Goal: Information Seeking & Learning: Learn about a topic

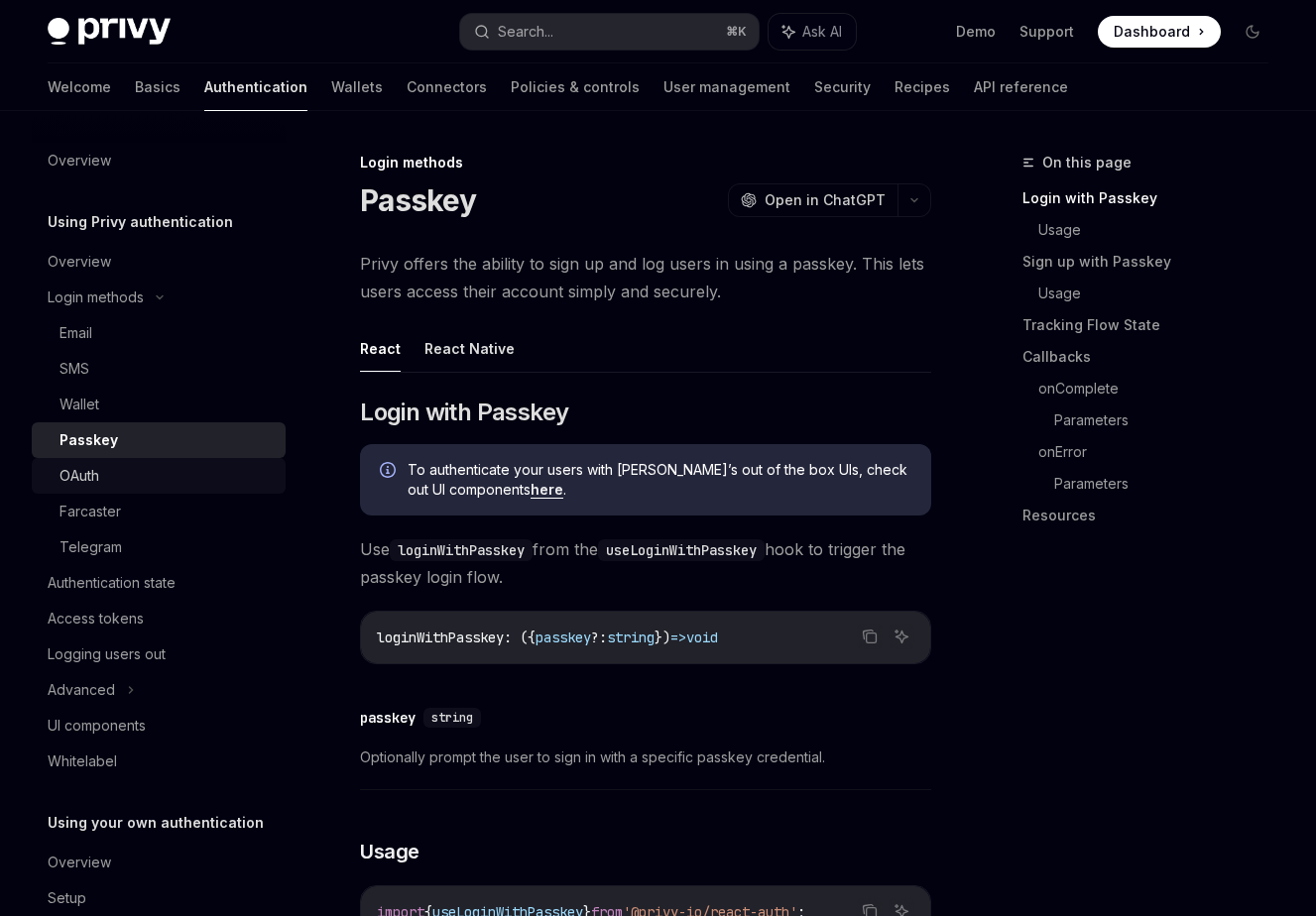
click at [66, 478] on div "OAuth" at bounding box center [79, 476] width 40 height 24
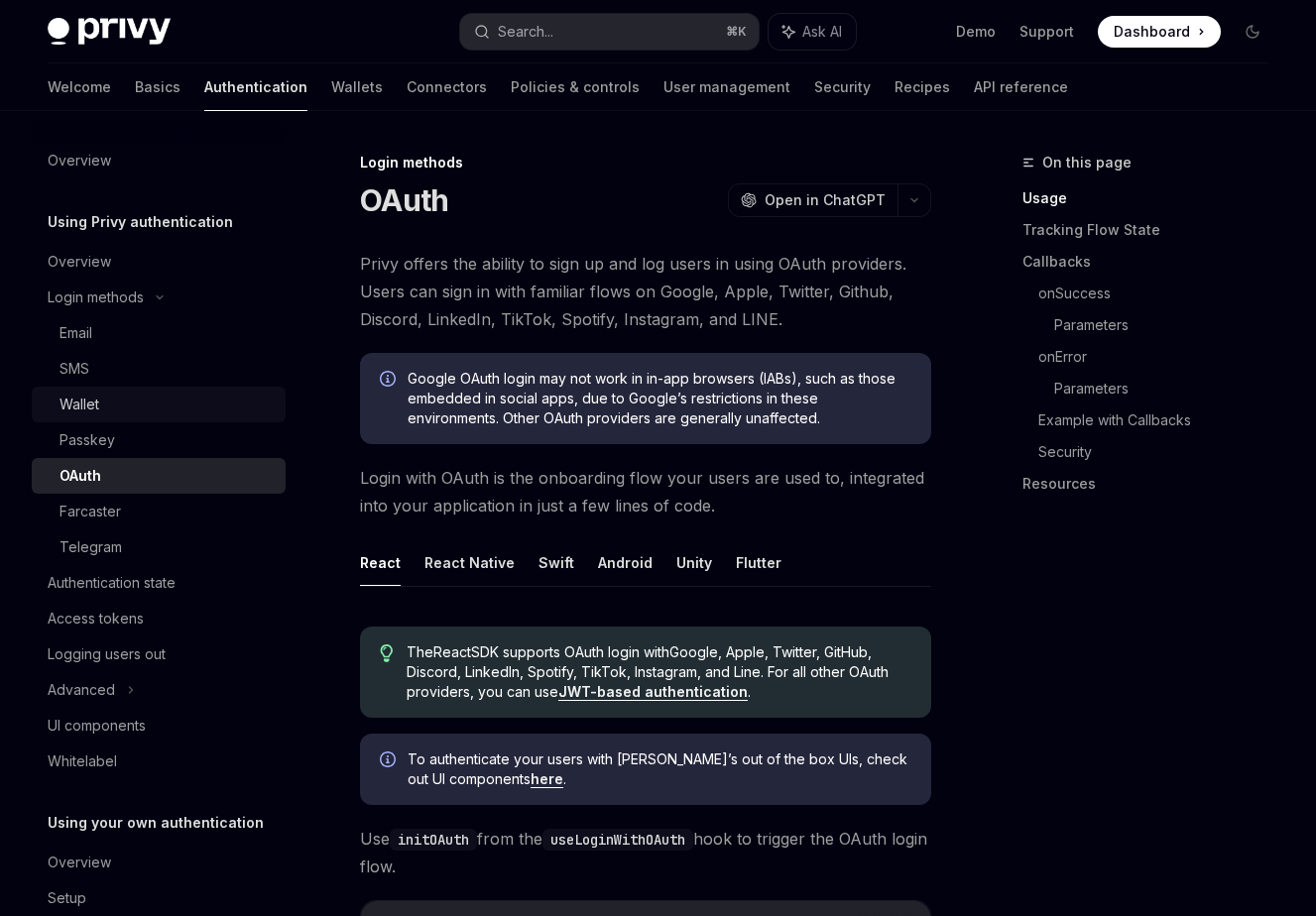
click at [78, 405] on div "Wallet" at bounding box center [79, 405] width 40 height 24
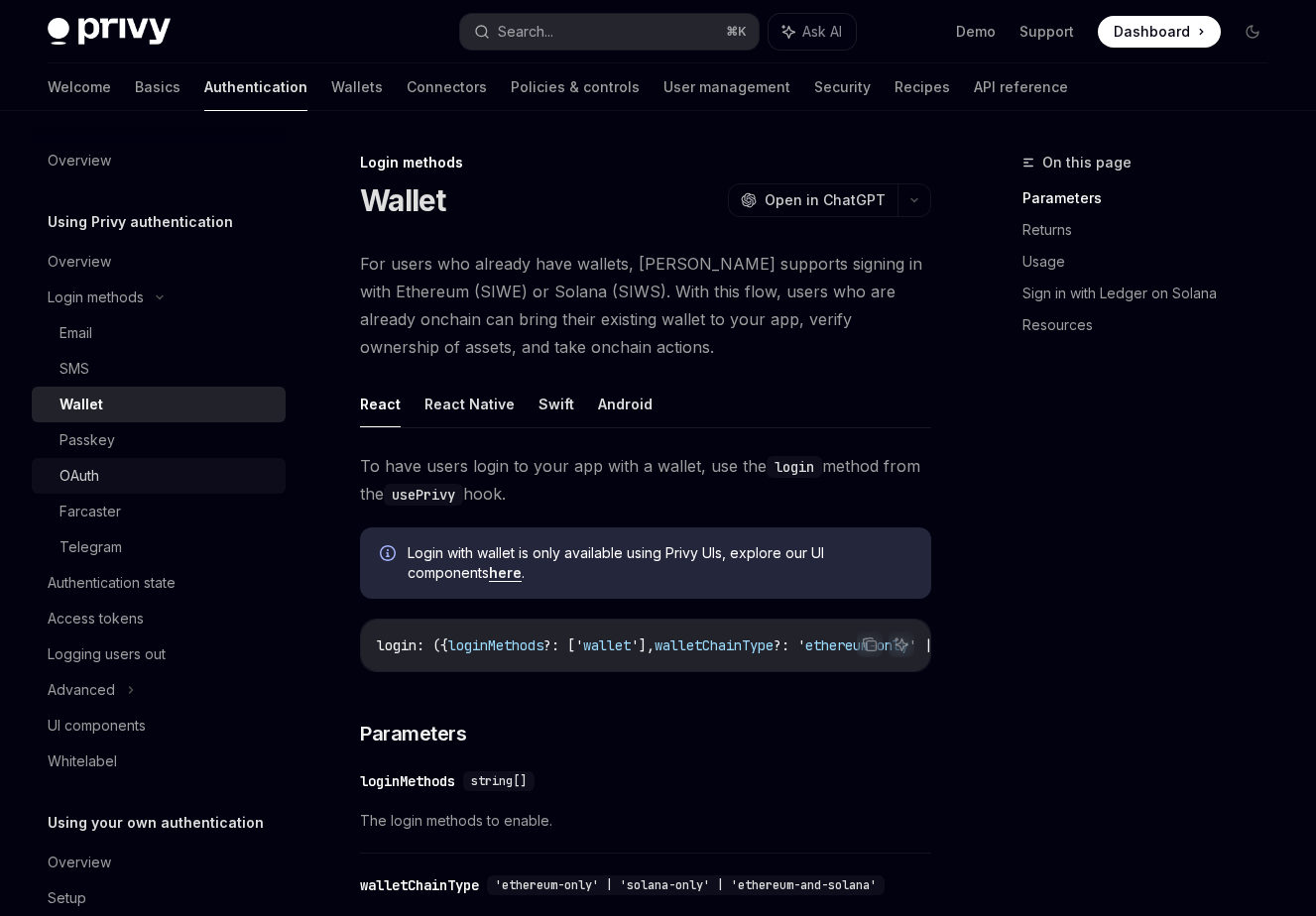
click at [83, 479] on div "OAuth" at bounding box center [79, 476] width 40 height 24
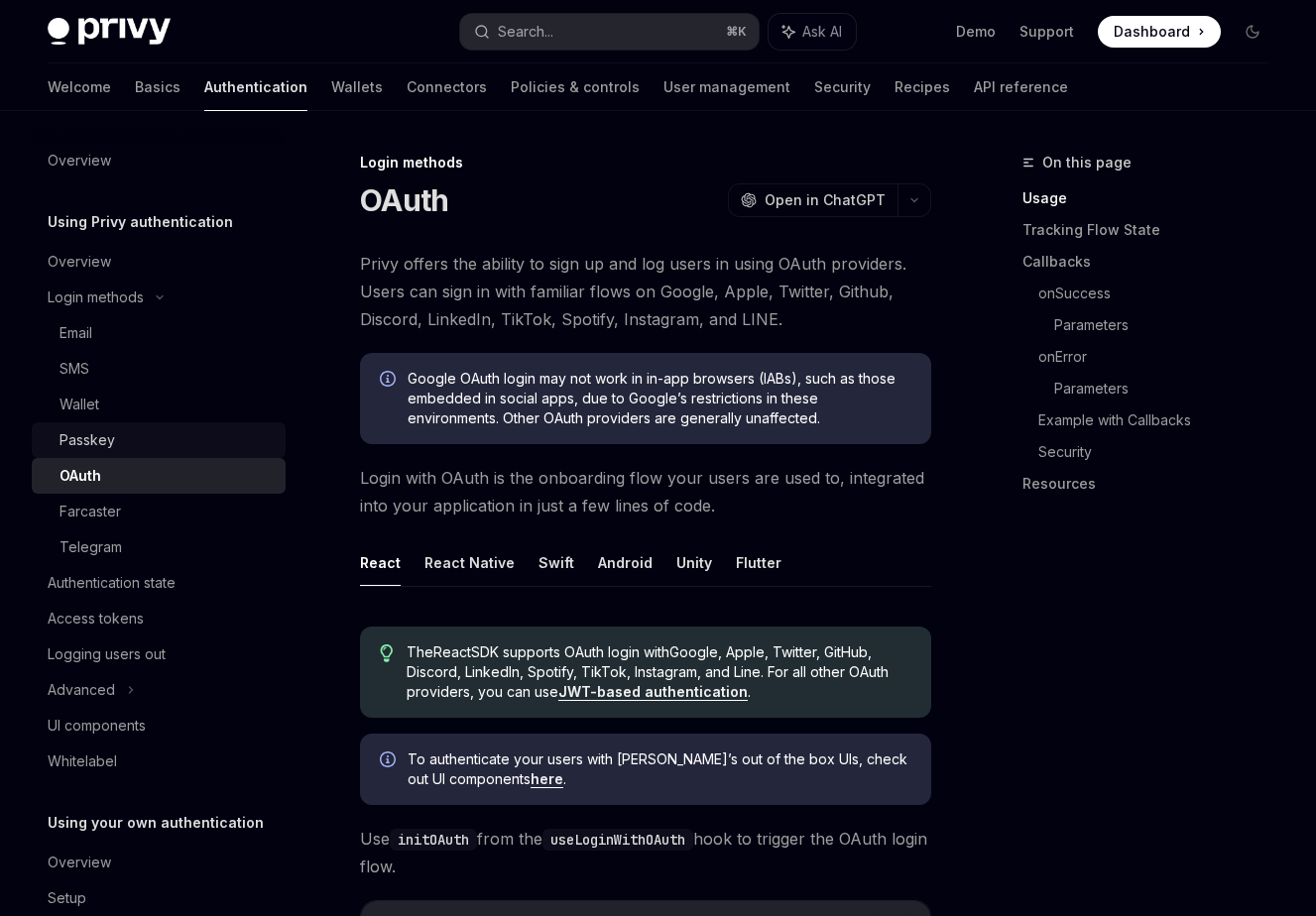
click at [75, 425] on link "Passkey" at bounding box center [159, 441] width 254 height 36
type textarea "*"
click at [331, 80] on link "Wallets" at bounding box center [357, 87] width 52 height 48
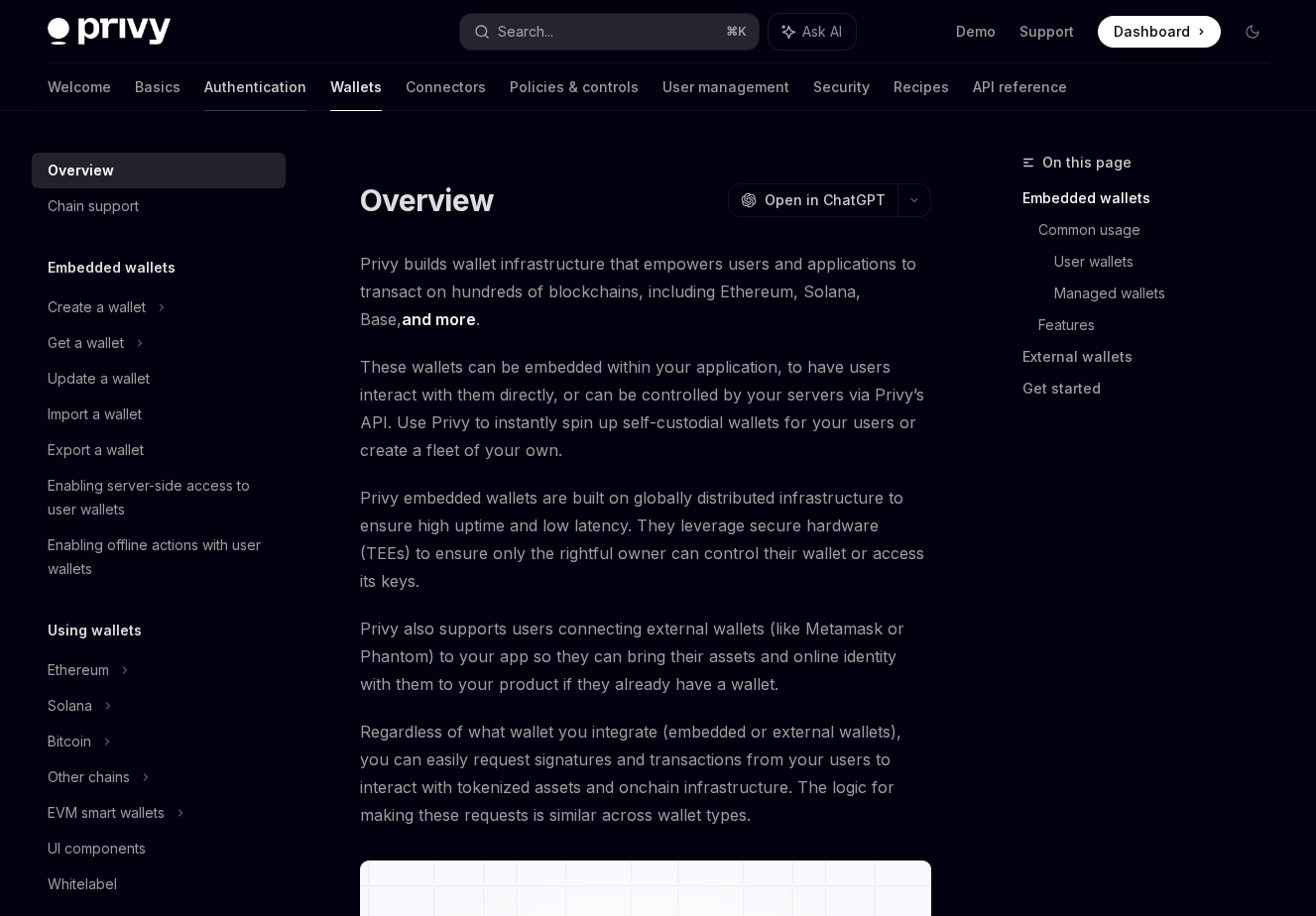
click at [204, 87] on link "Authentication" at bounding box center [255, 87] width 102 height 48
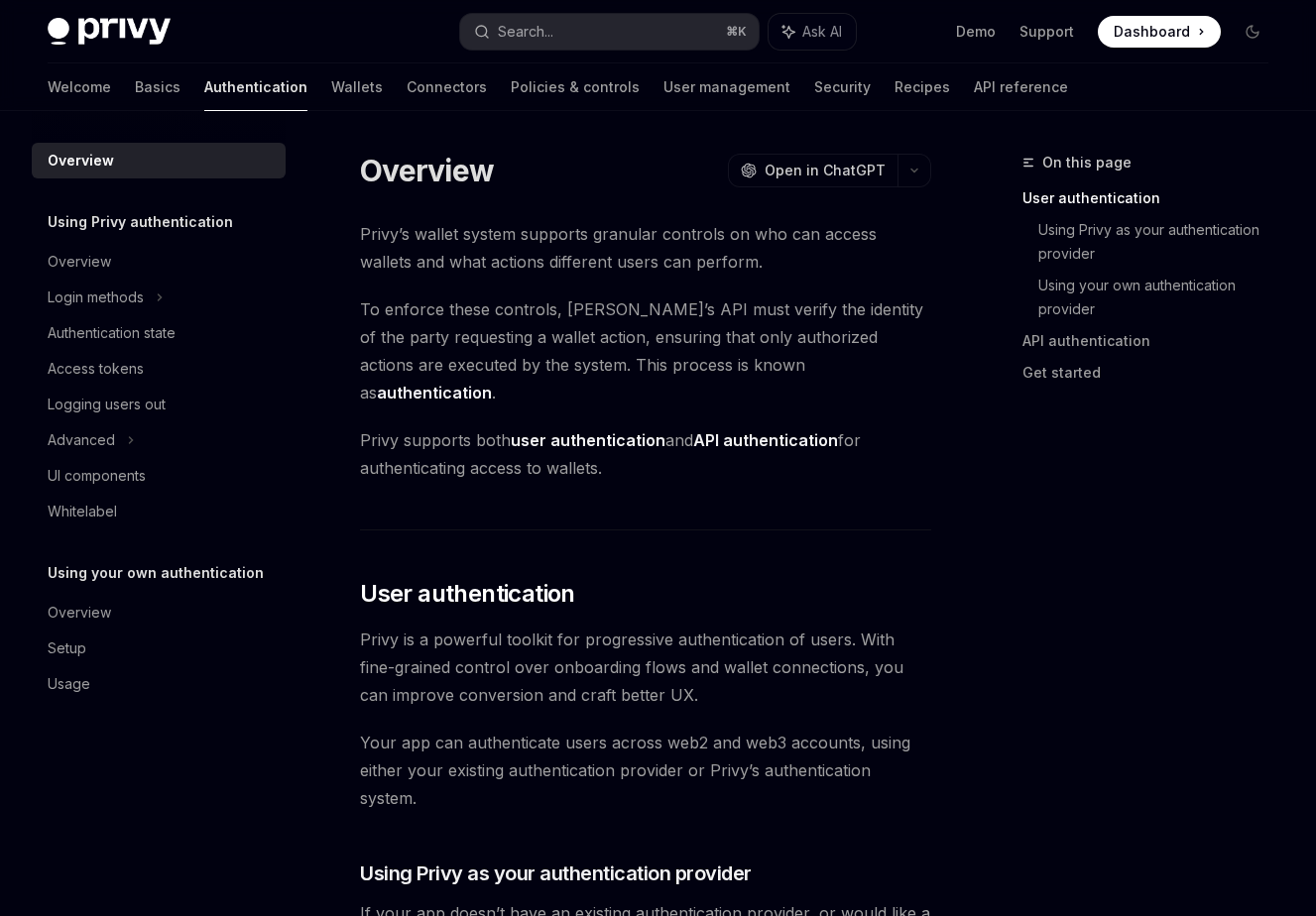
click at [32, 88] on div "Welcome Basics Authentication Wallets Connectors Policies & controls User manag…" at bounding box center [658, 87] width 1316 height 48
click at [39, 86] on div "Welcome Basics Authentication Wallets Connectors Policies & controls User manag…" at bounding box center [658, 87] width 1316 height 48
click at [135, 90] on link "Basics" at bounding box center [158, 87] width 46 height 48
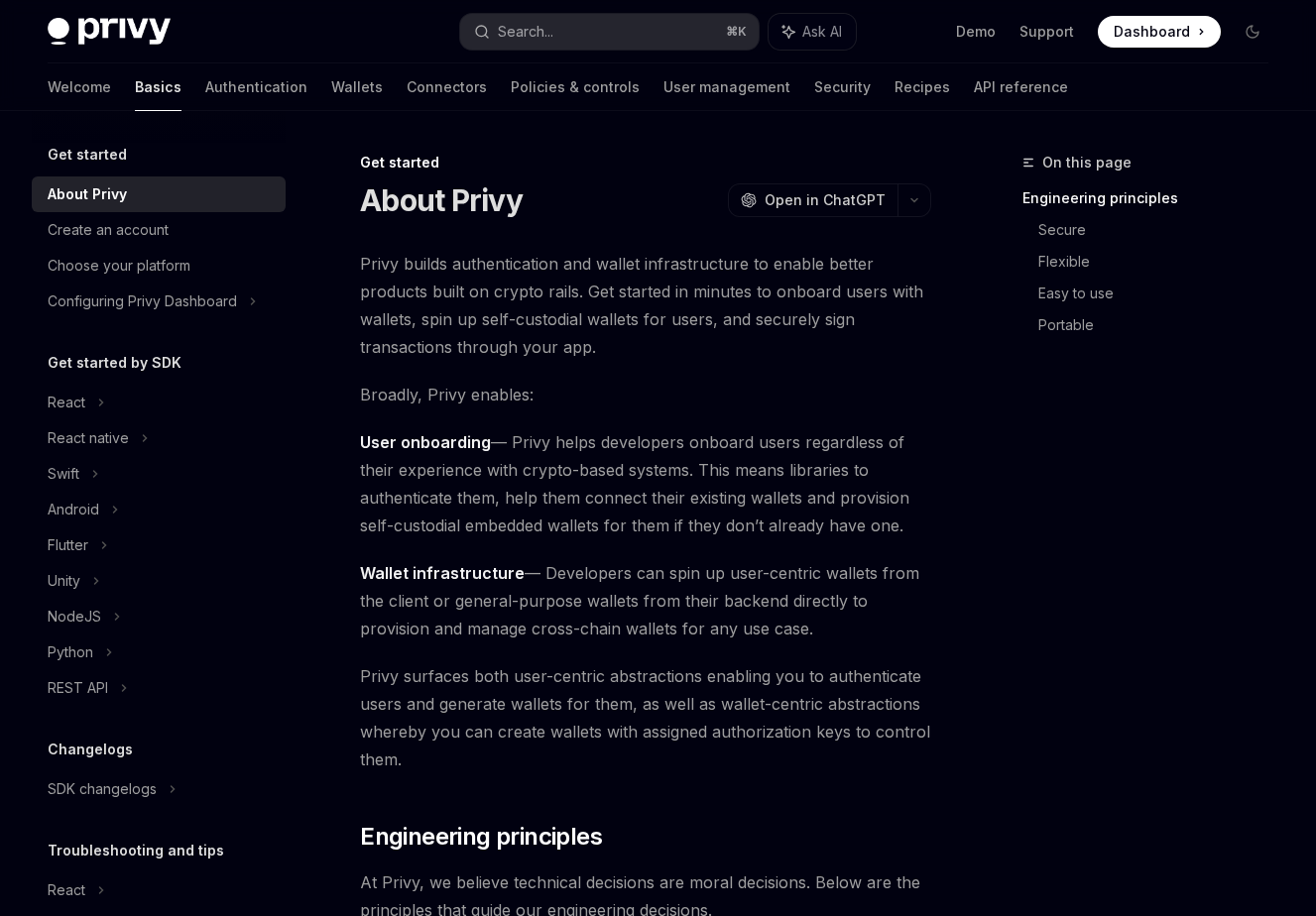
click at [233, 97] on div "Welcome Basics Authentication Wallets Connectors Policies & controls User manag…" at bounding box center [558, 87] width 1020 height 48
click at [331, 88] on link "Wallets" at bounding box center [357, 87] width 52 height 48
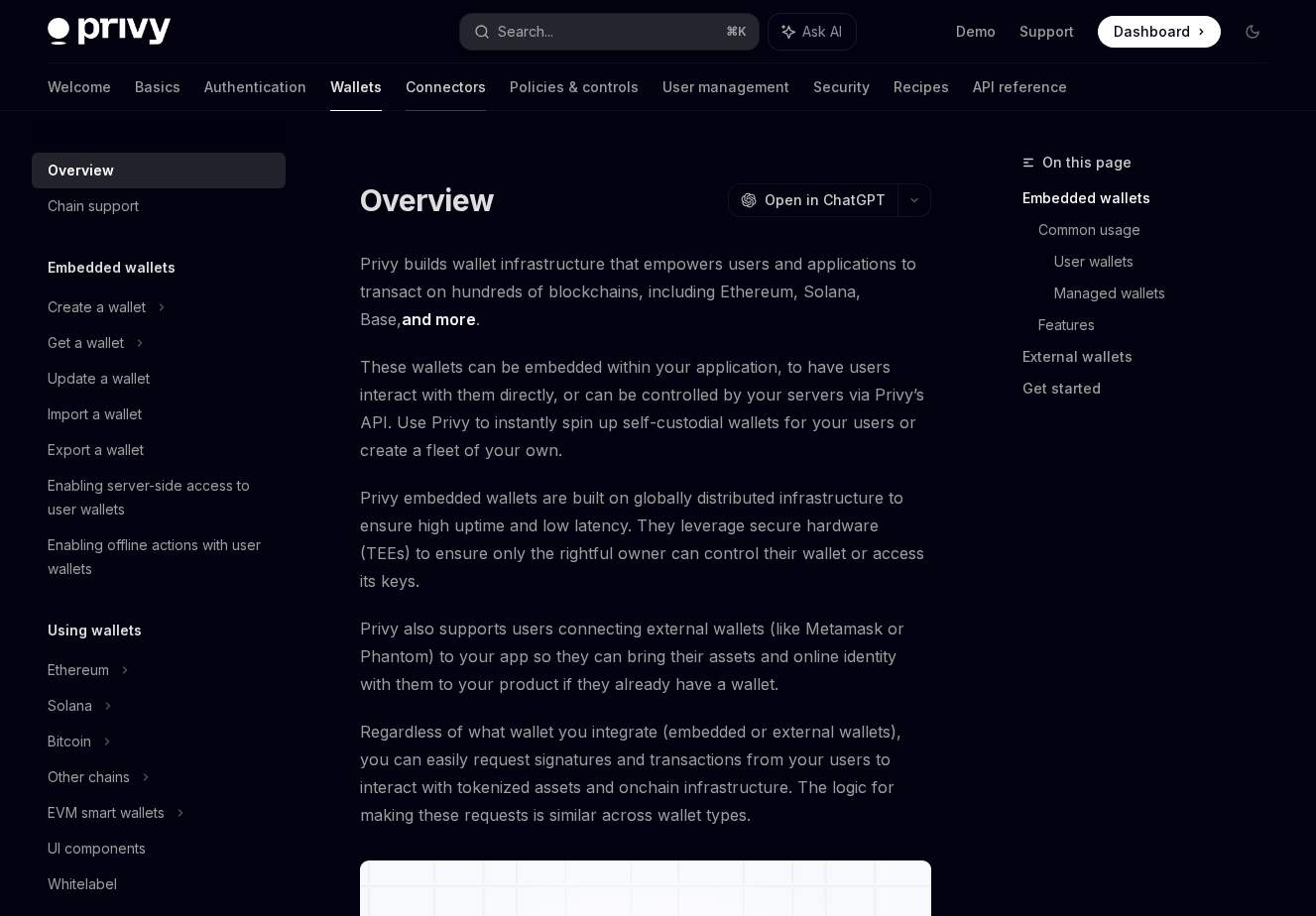
click at [406, 88] on link "Connectors" at bounding box center [446, 87] width 80 height 48
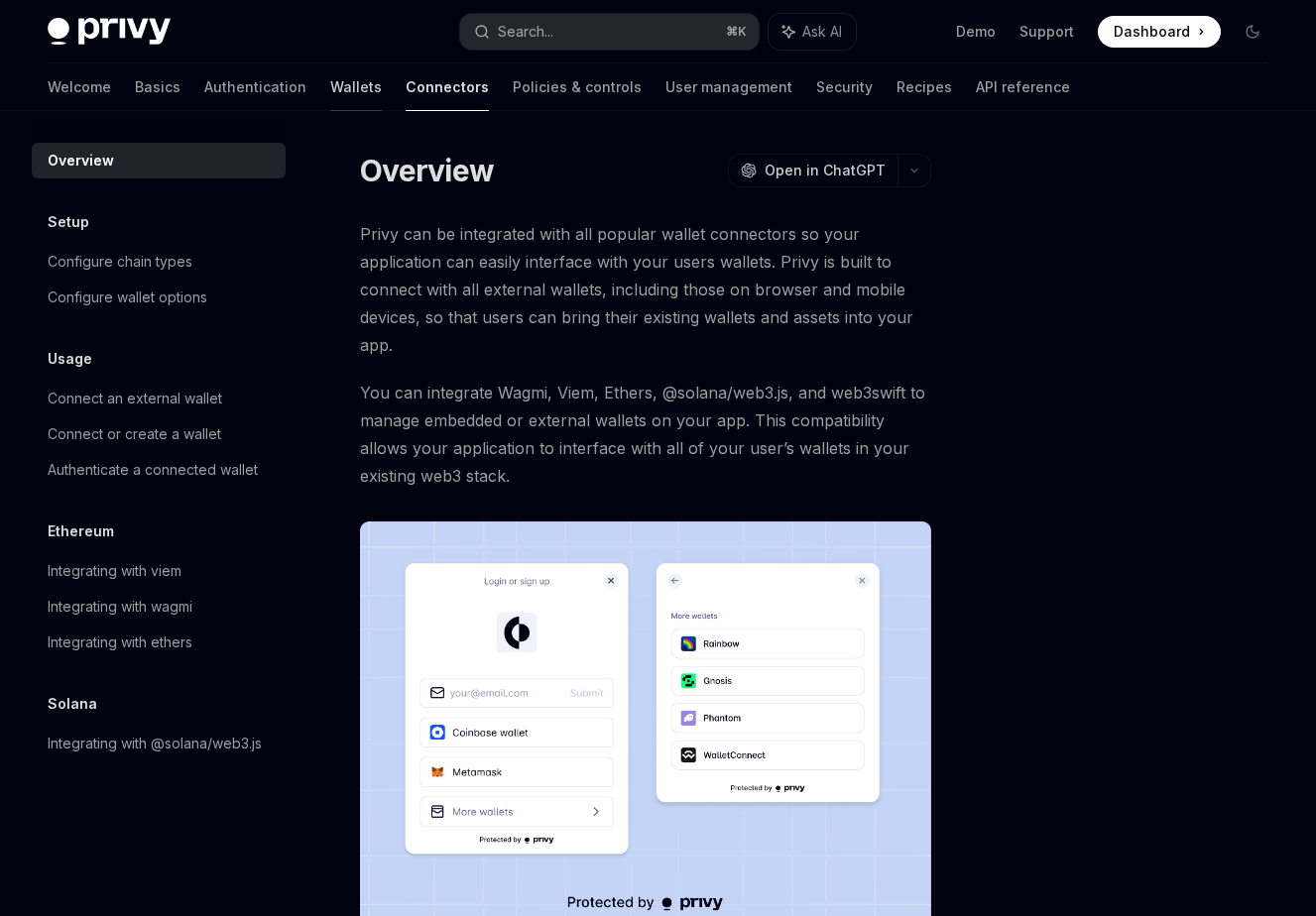
click at [330, 85] on link "Wallets" at bounding box center [356, 87] width 52 height 48
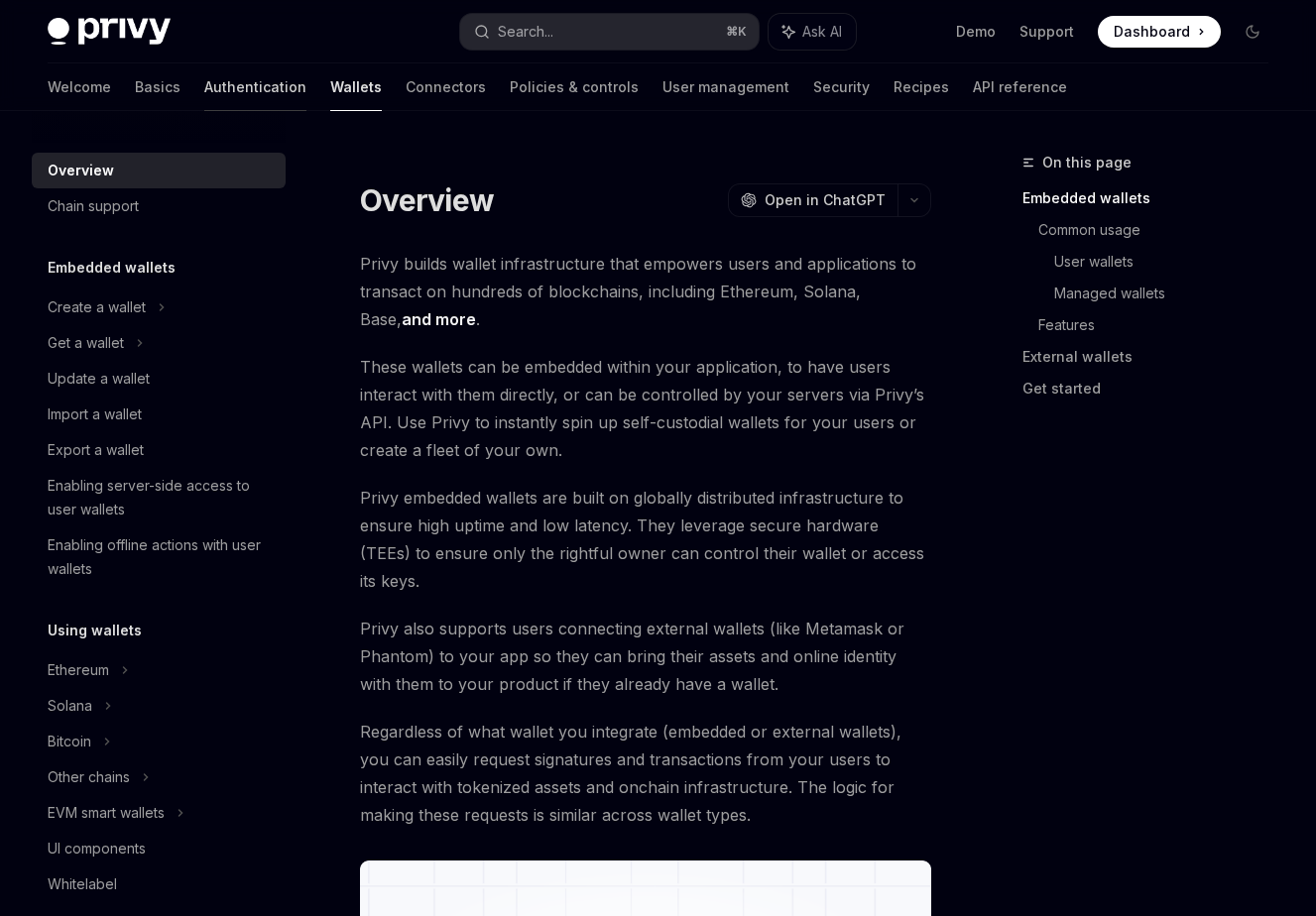
click at [204, 88] on link "Authentication" at bounding box center [255, 87] width 102 height 48
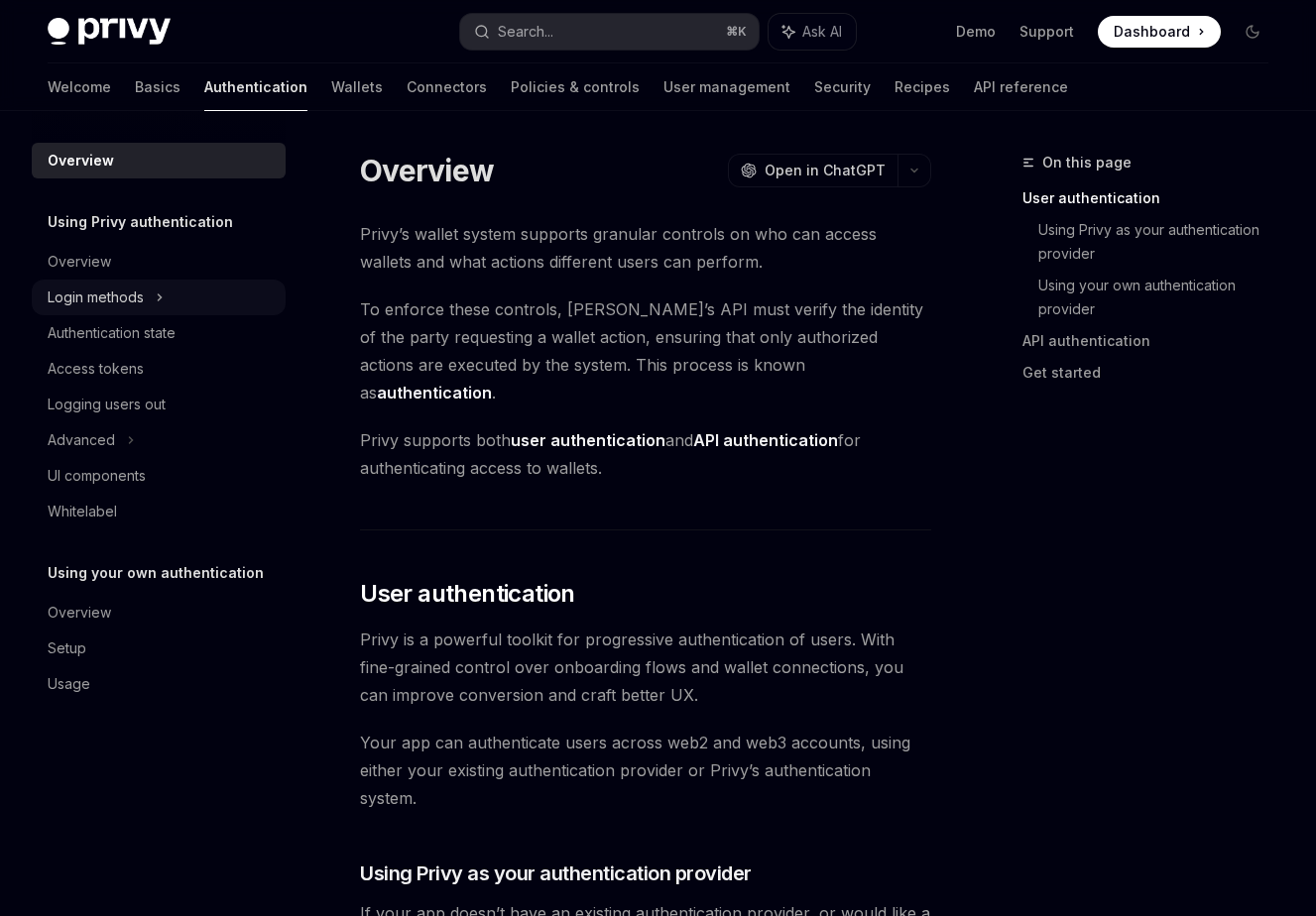
click at [89, 299] on div "Login methods" at bounding box center [95, 298] width 96 height 24
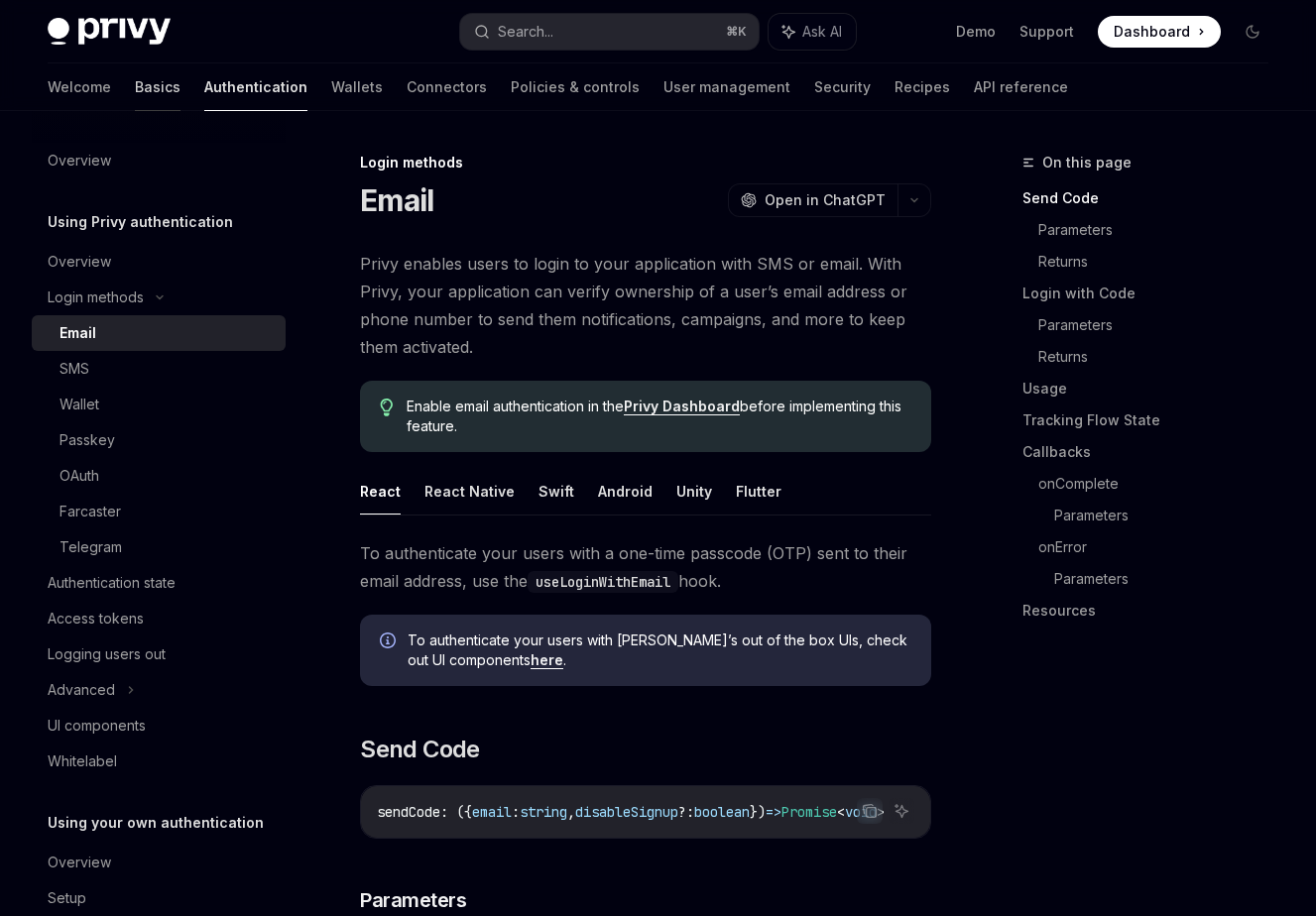
click at [135, 103] on link "Basics" at bounding box center [158, 87] width 46 height 48
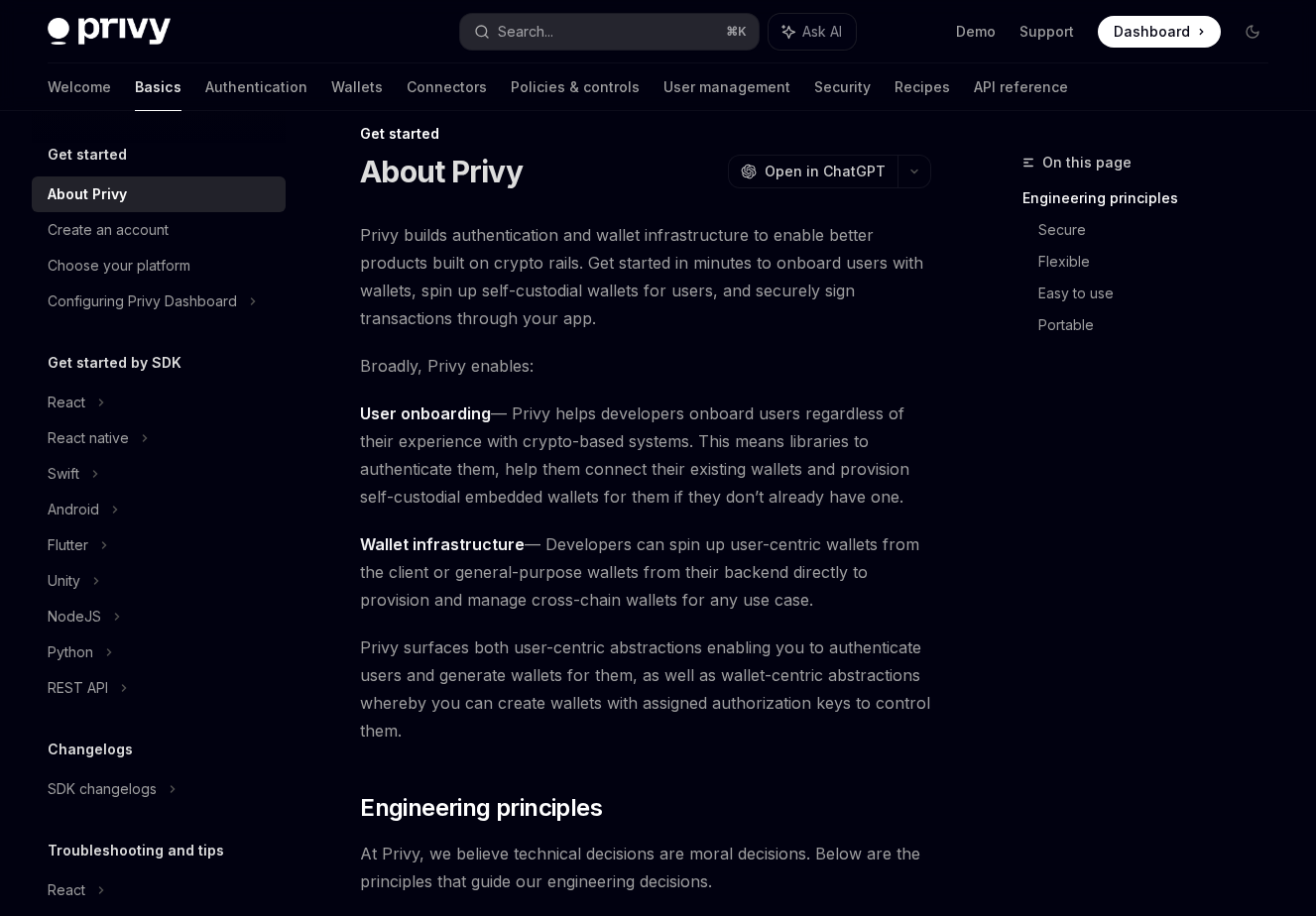
scroll to position [31, 0]
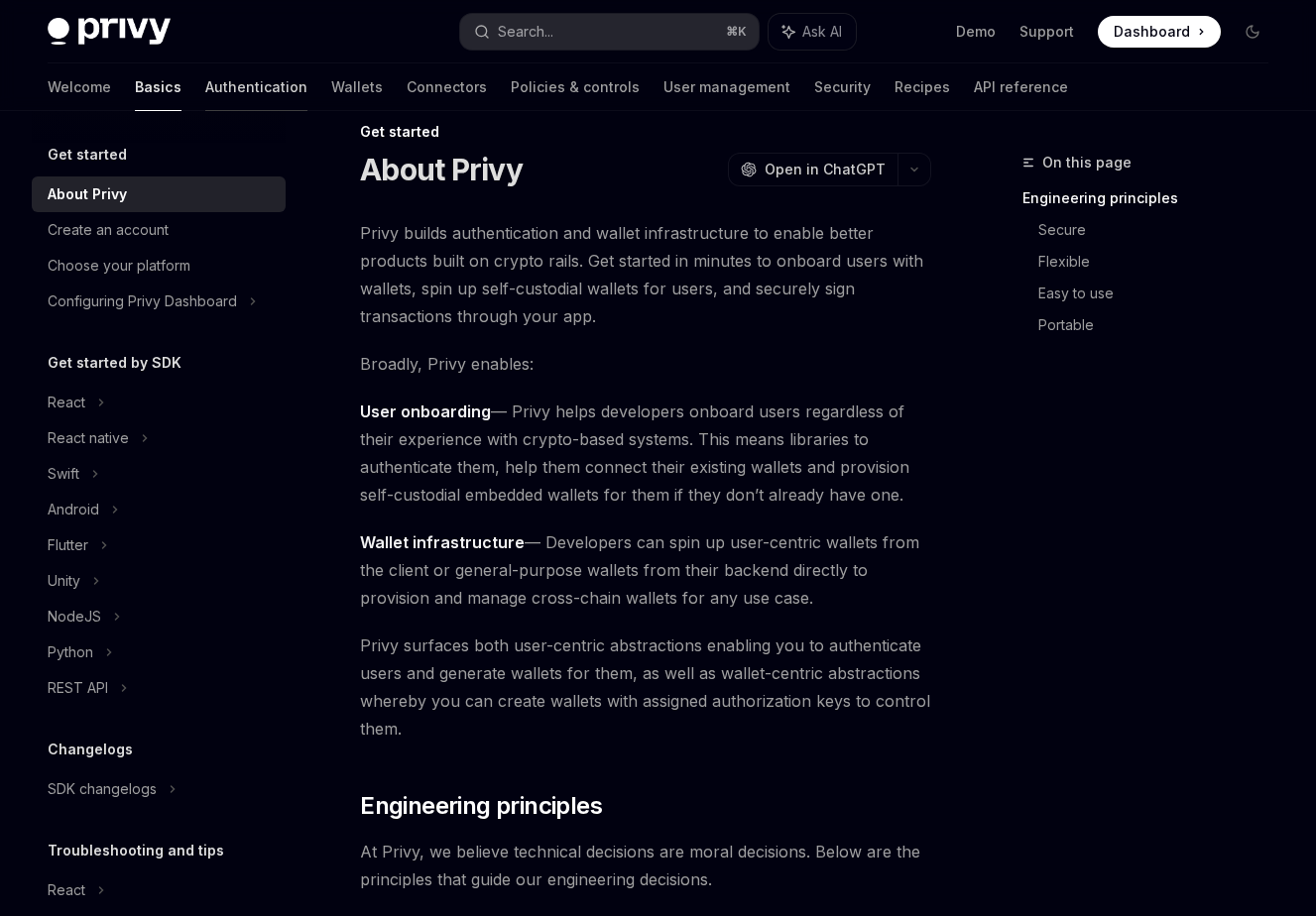
click at [205, 97] on link "Authentication" at bounding box center [256, 87] width 102 height 48
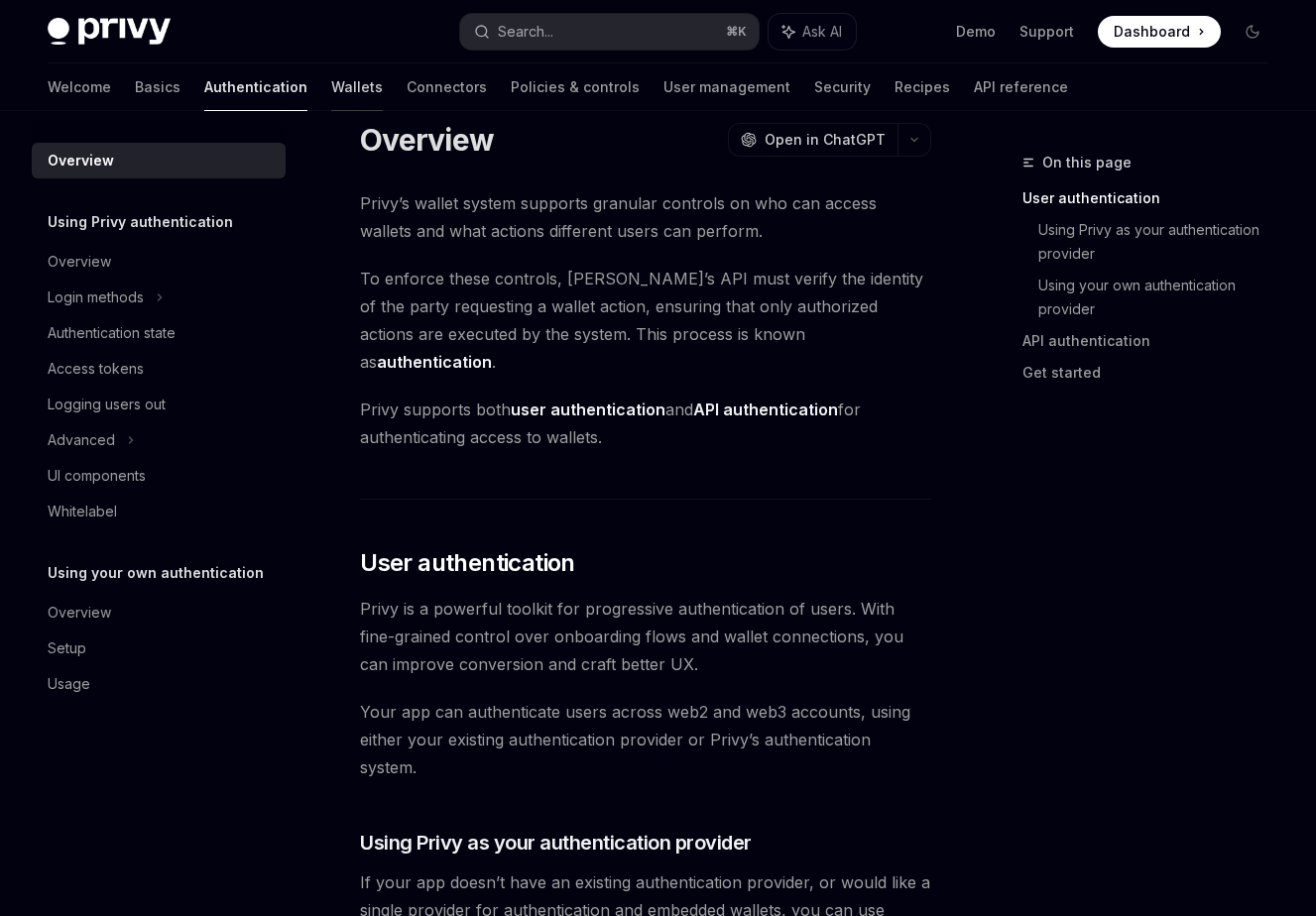
click at [331, 99] on link "Wallets" at bounding box center [357, 87] width 52 height 48
type textarea "*"
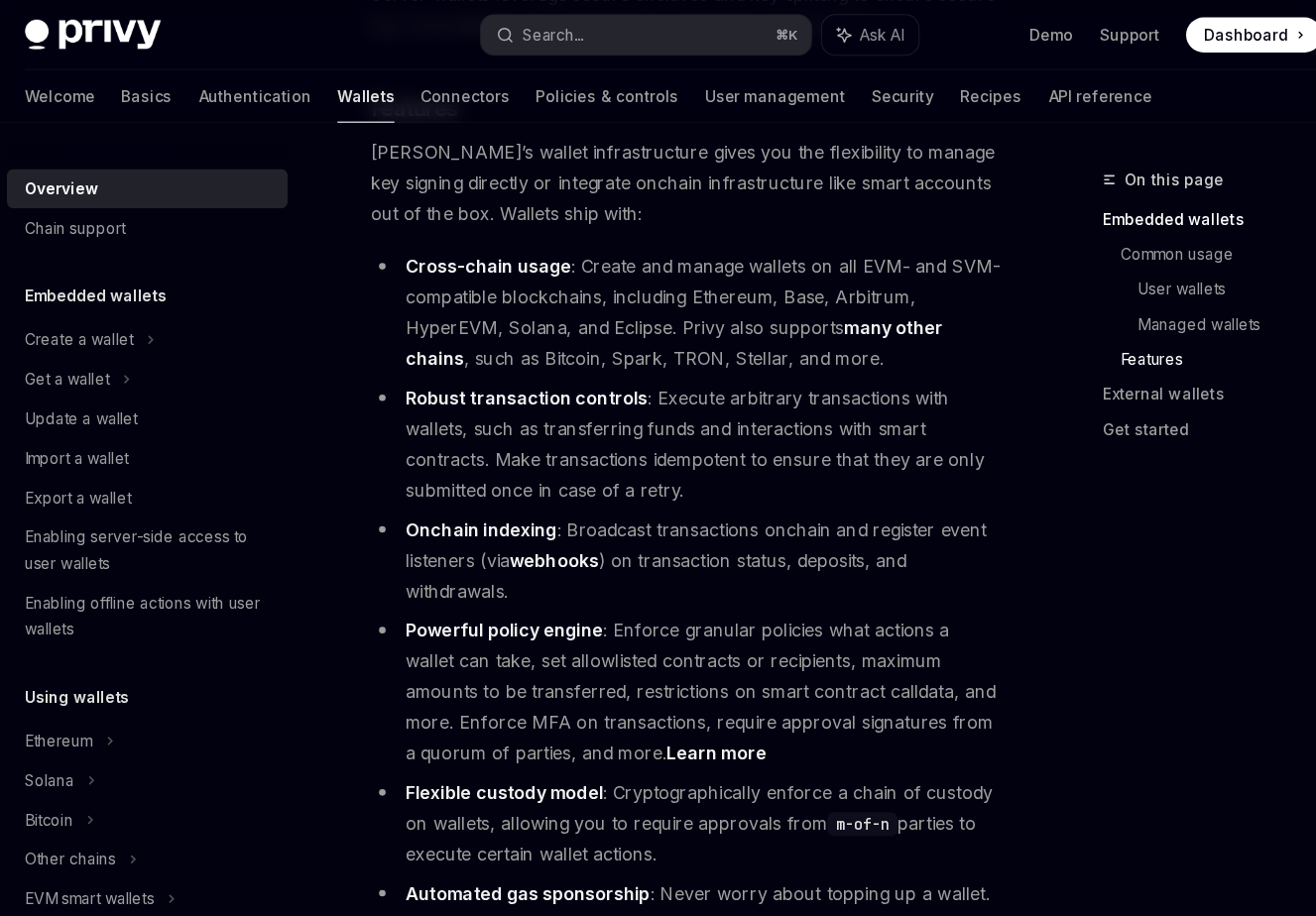
scroll to position [2394, 0]
